Goal: Task Accomplishment & Management: Manage account settings

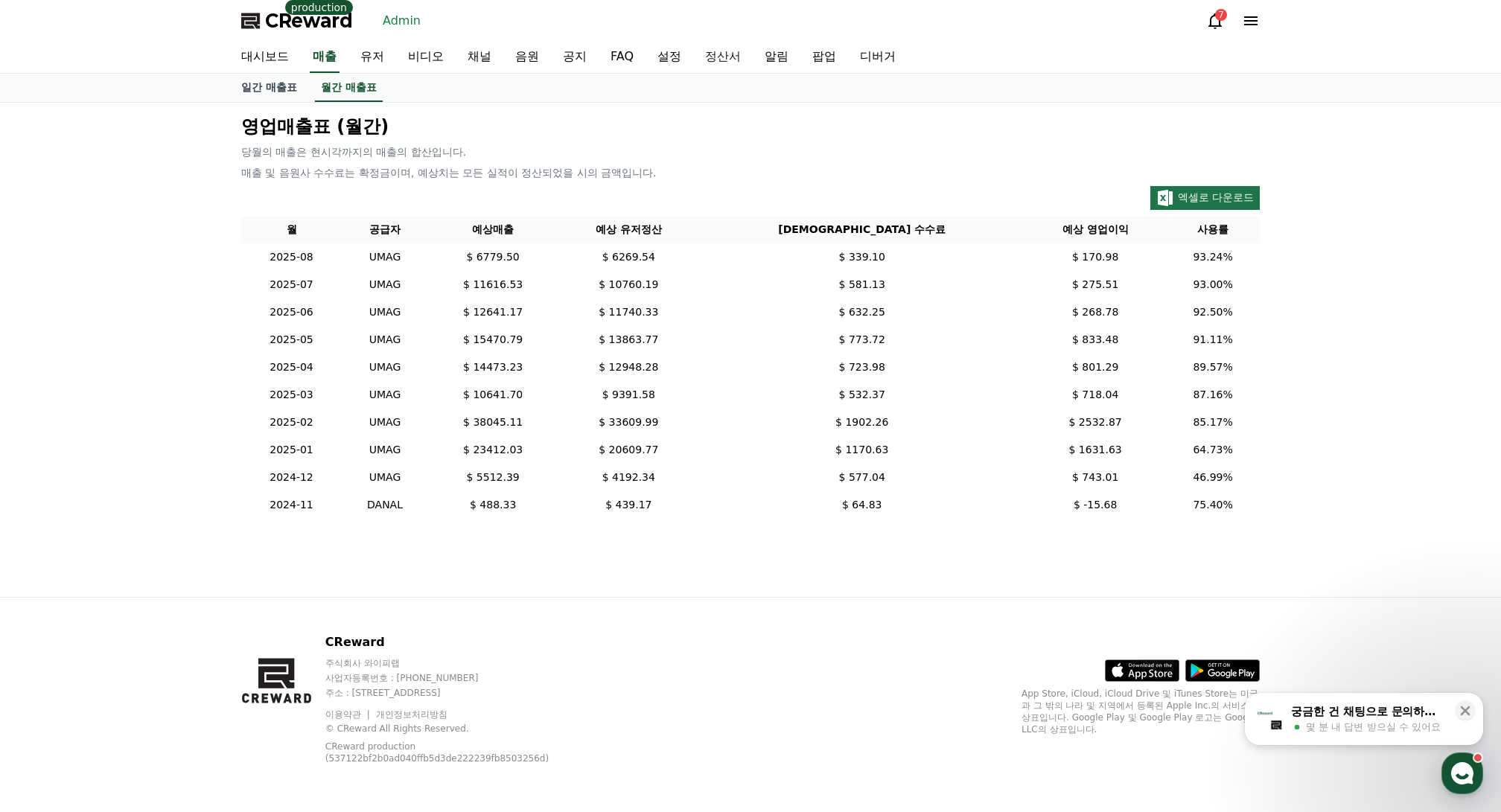
click at [699, 47] on link "정산서" at bounding box center [722, 57] width 59 height 31
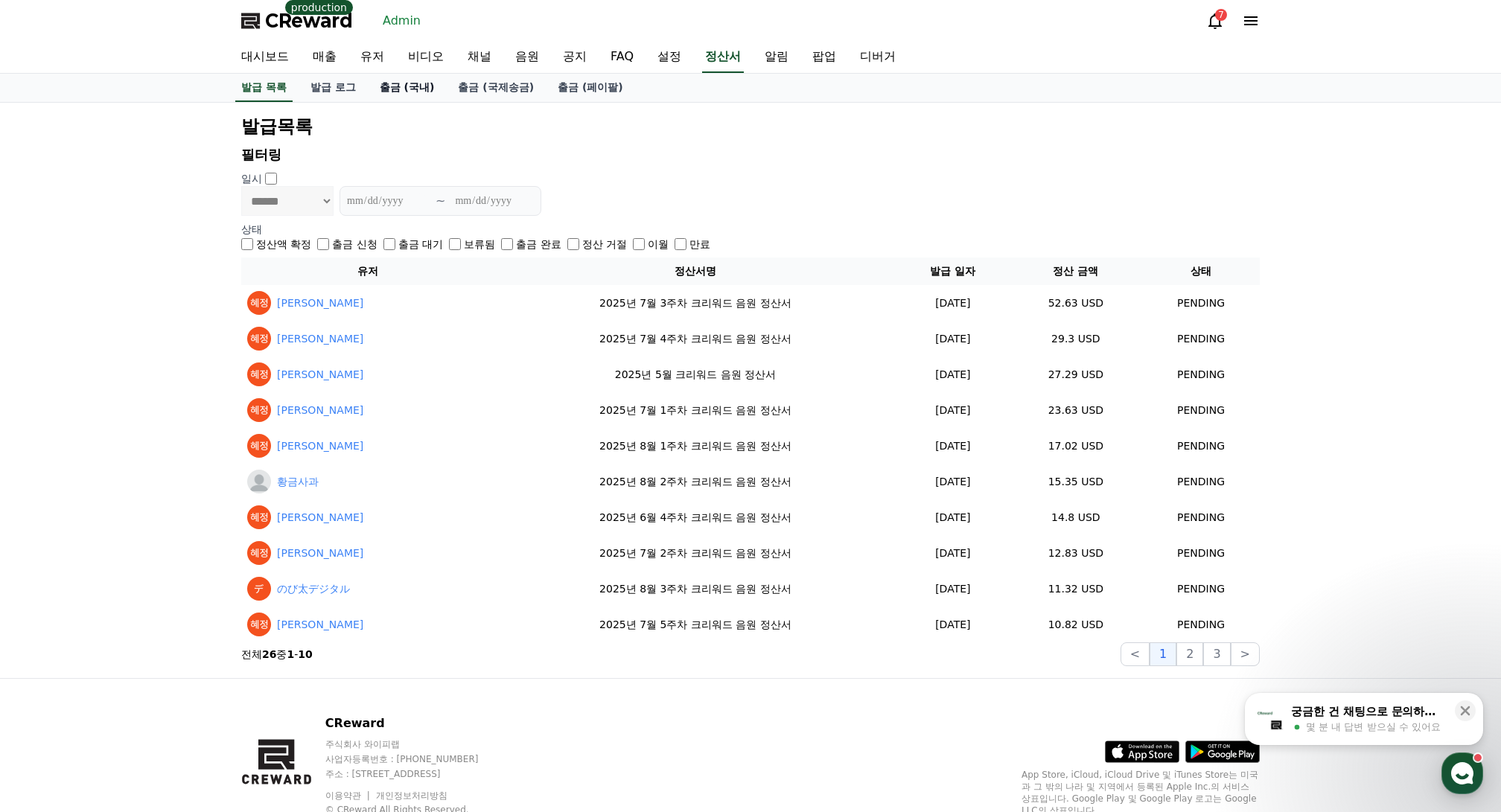
click at [402, 91] on link "출금 (국내)" at bounding box center [408, 87] width 79 height 28
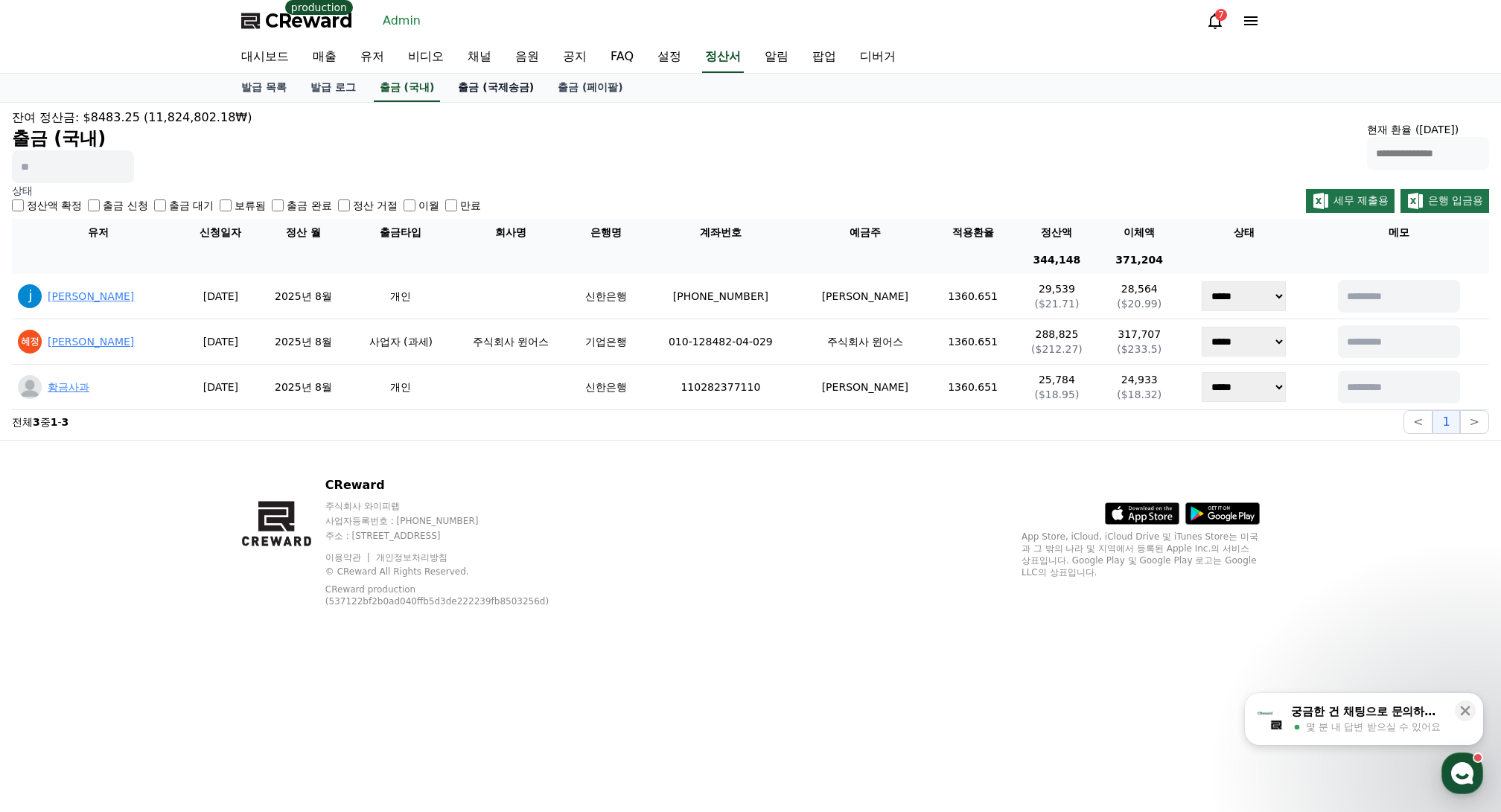
click at [494, 84] on link "출금 (국제송금)" at bounding box center [496, 87] width 100 height 28
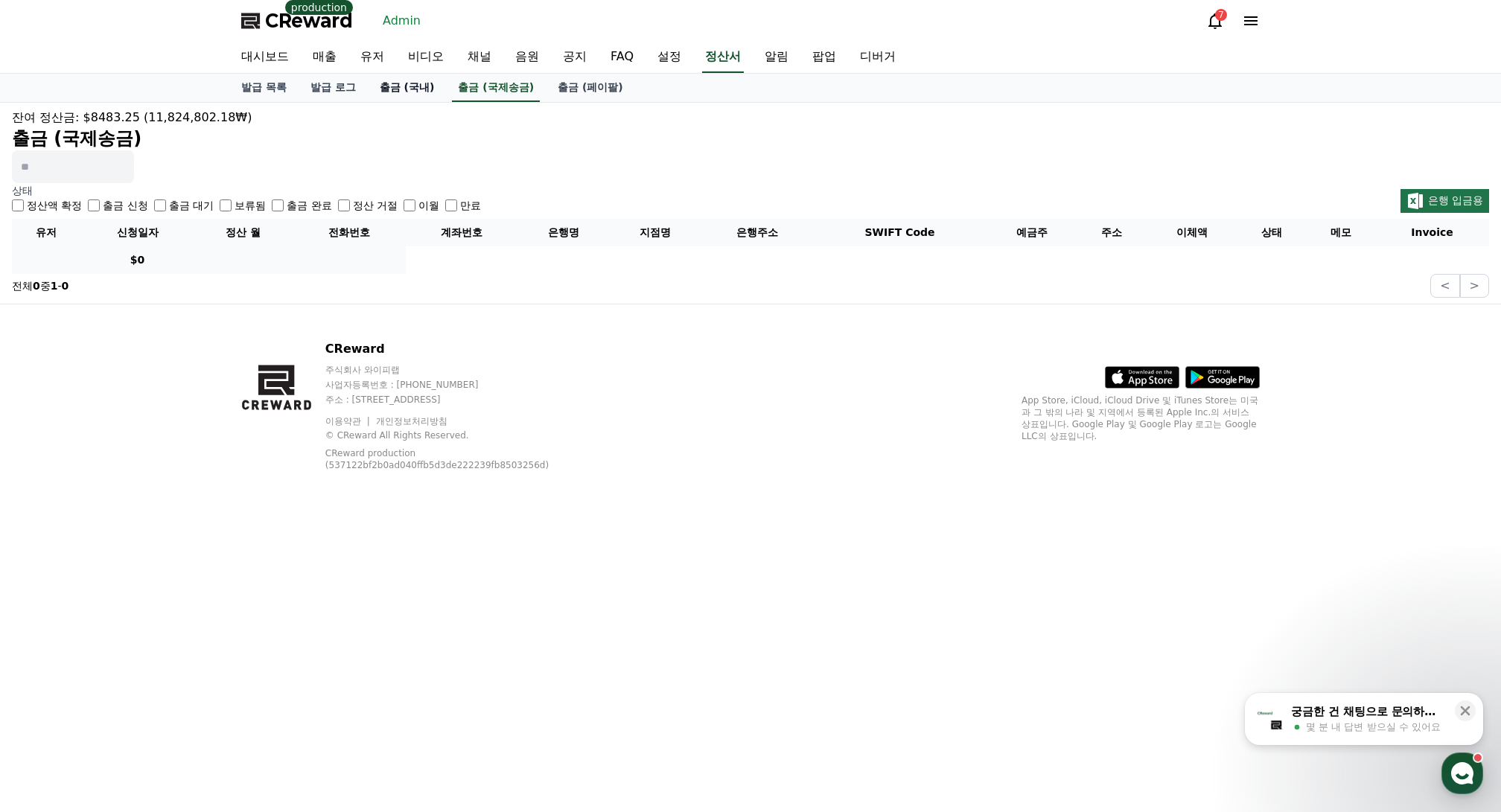
click at [414, 90] on link "출금 (국내)" at bounding box center [408, 87] width 79 height 28
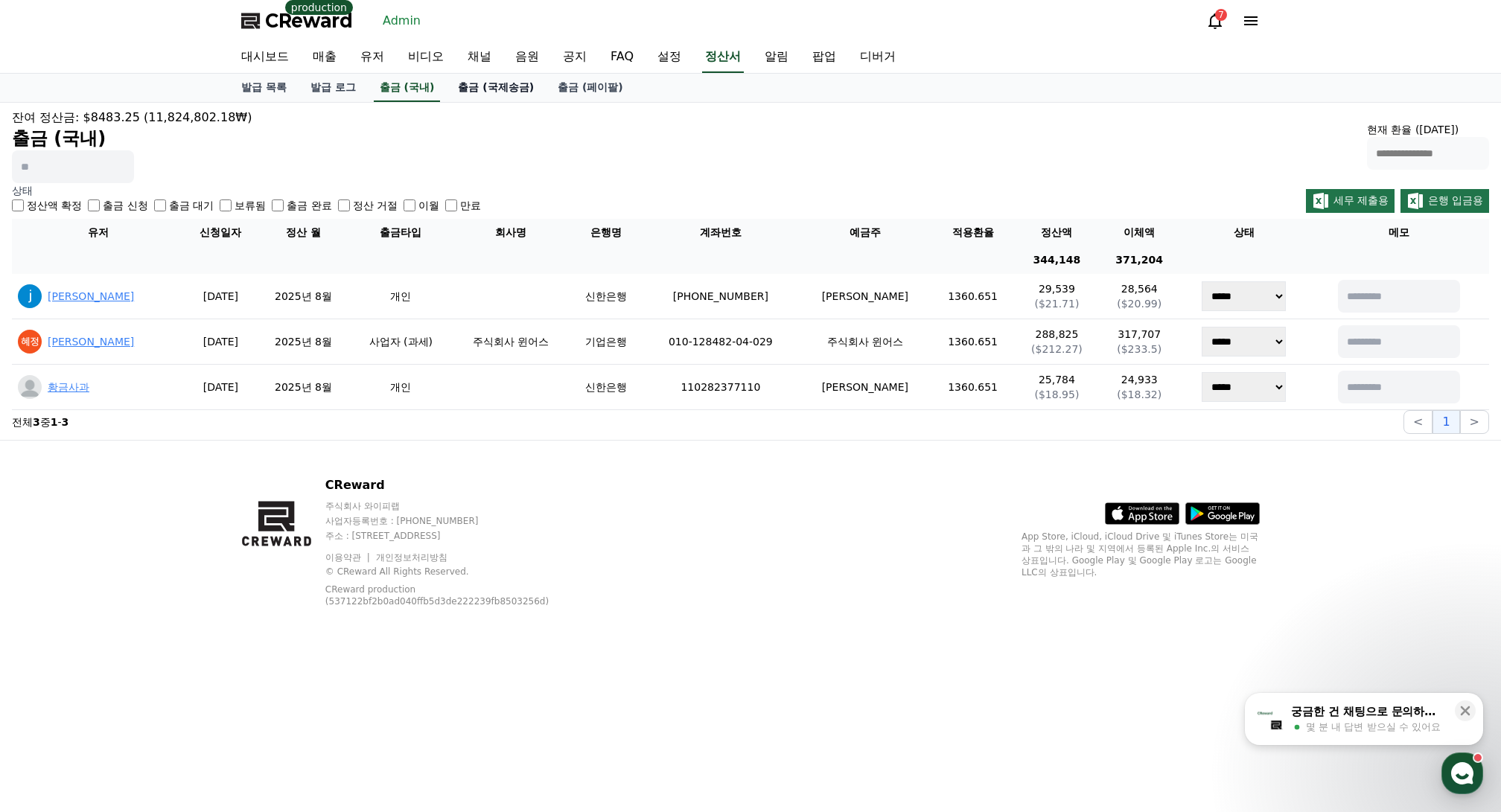
click at [505, 80] on link "출금 (국제송금)" at bounding box center [496, 87] width 100 height 28
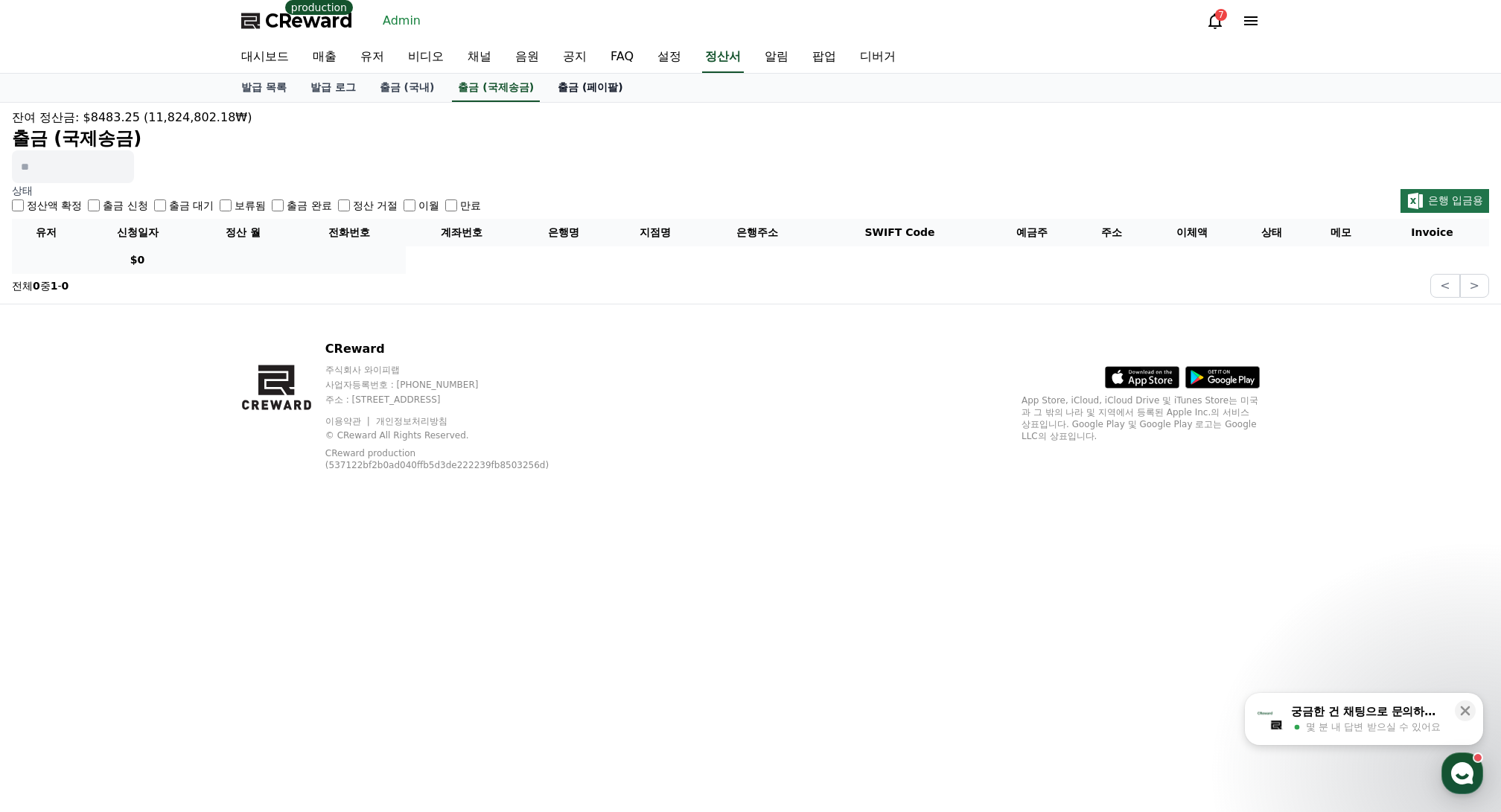
click at [587, 84] on link "출금 (페이팔)" at bounding box center [591, 87] width 90 height 28
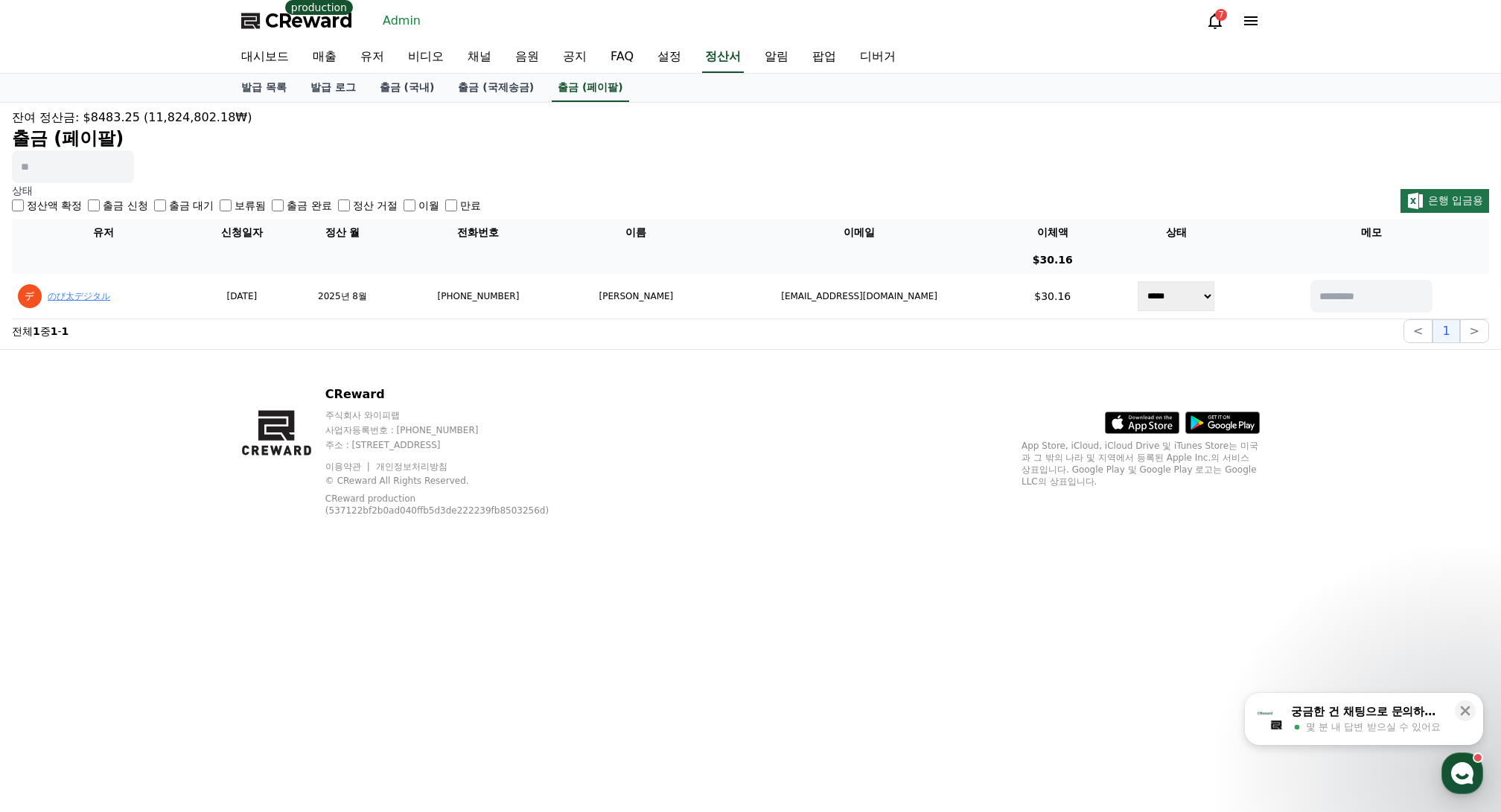
click at [698, 130] on h2 "출금 (페이팔)" at bounding box center [750, 139] width 1477 height 24
